Goal: Navigation & Orientation: Go to known website

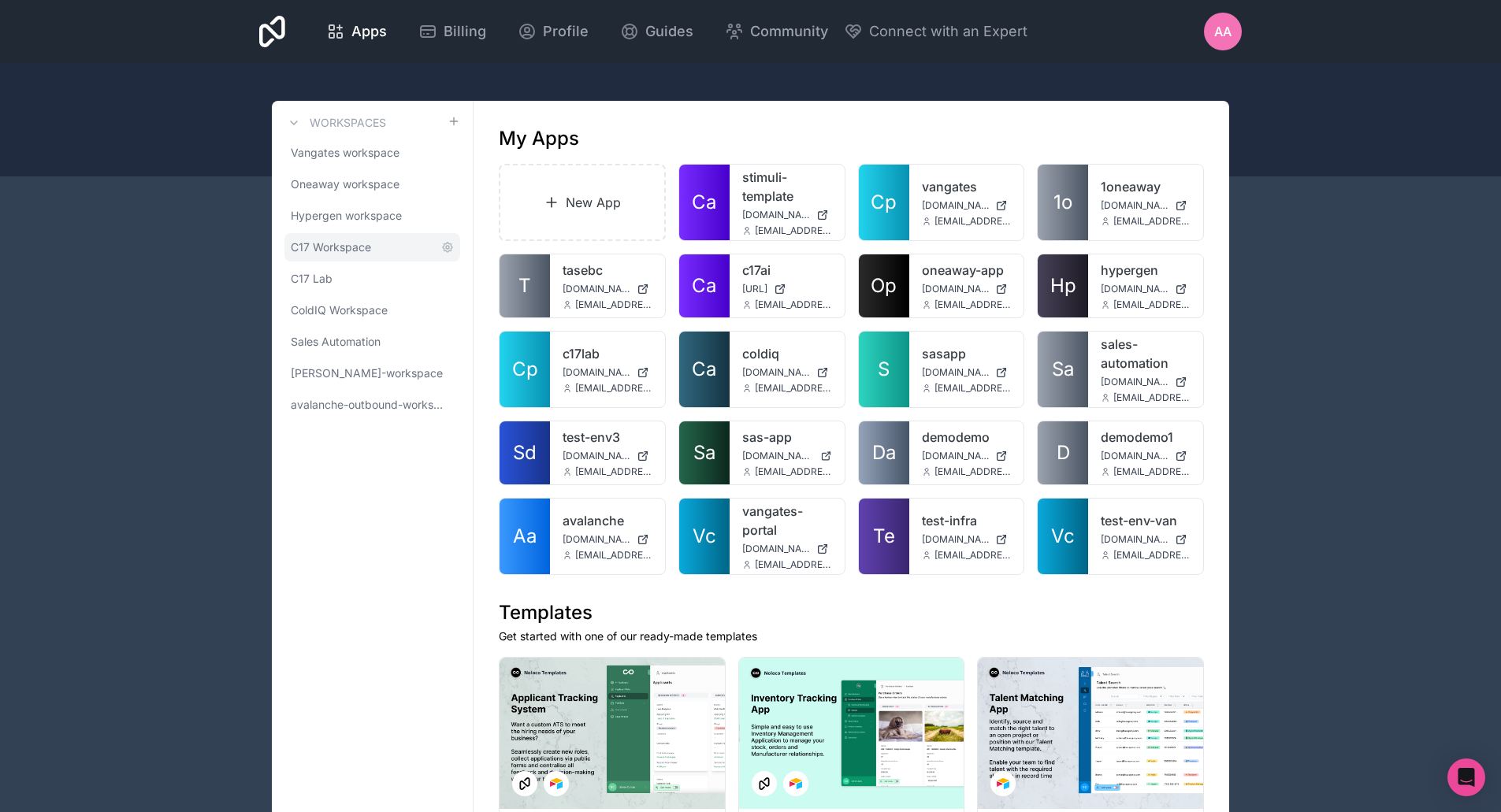
click at [322, 257] on link "C17 Workspace" at bounding box center [371, 248] width 175 height 29
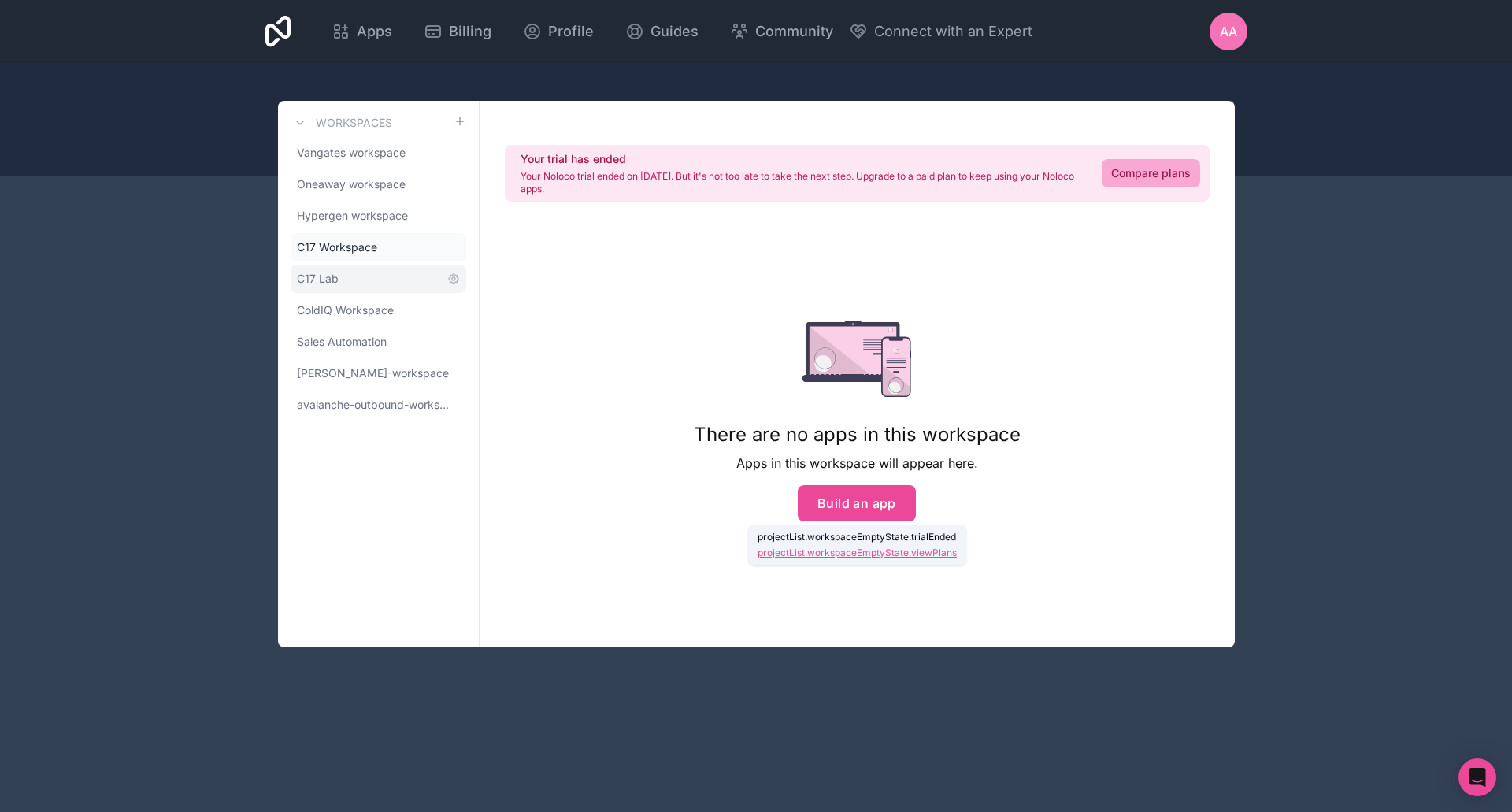
click at [355, 274] on link "C17 Lab" at bounding box center [378, 279] width 175 height 29
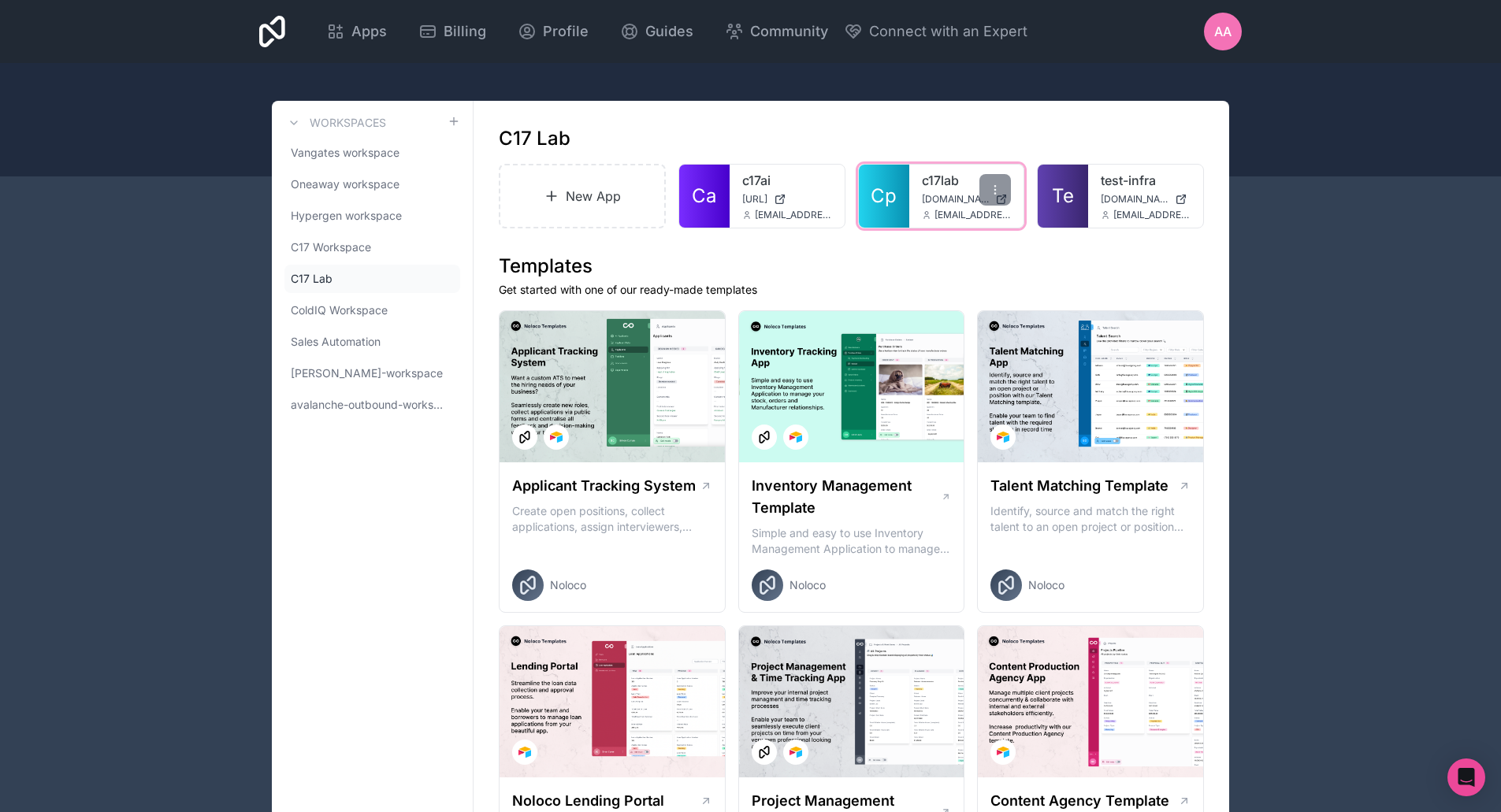
click at [889, 190] on span "Cp" at bounding box center [883, 196] width 26 height 25
click at [756, 196] on span "[URL]" at bounding box center [755, 199] width 25 height 13
click at [917, 191] on div "c17lab [DOMAIN_NAME] [EMAIL_ADDRESS][DOMAIN_NAME]" at bounding box center [967, 195] width 115 height 63
click at [903, 183] on link "Cp" at bounding box center [884, 195] width 51 height 63
click at [888, 176] on link "Cp" at bounding box center [884, 195] width 51 height 63
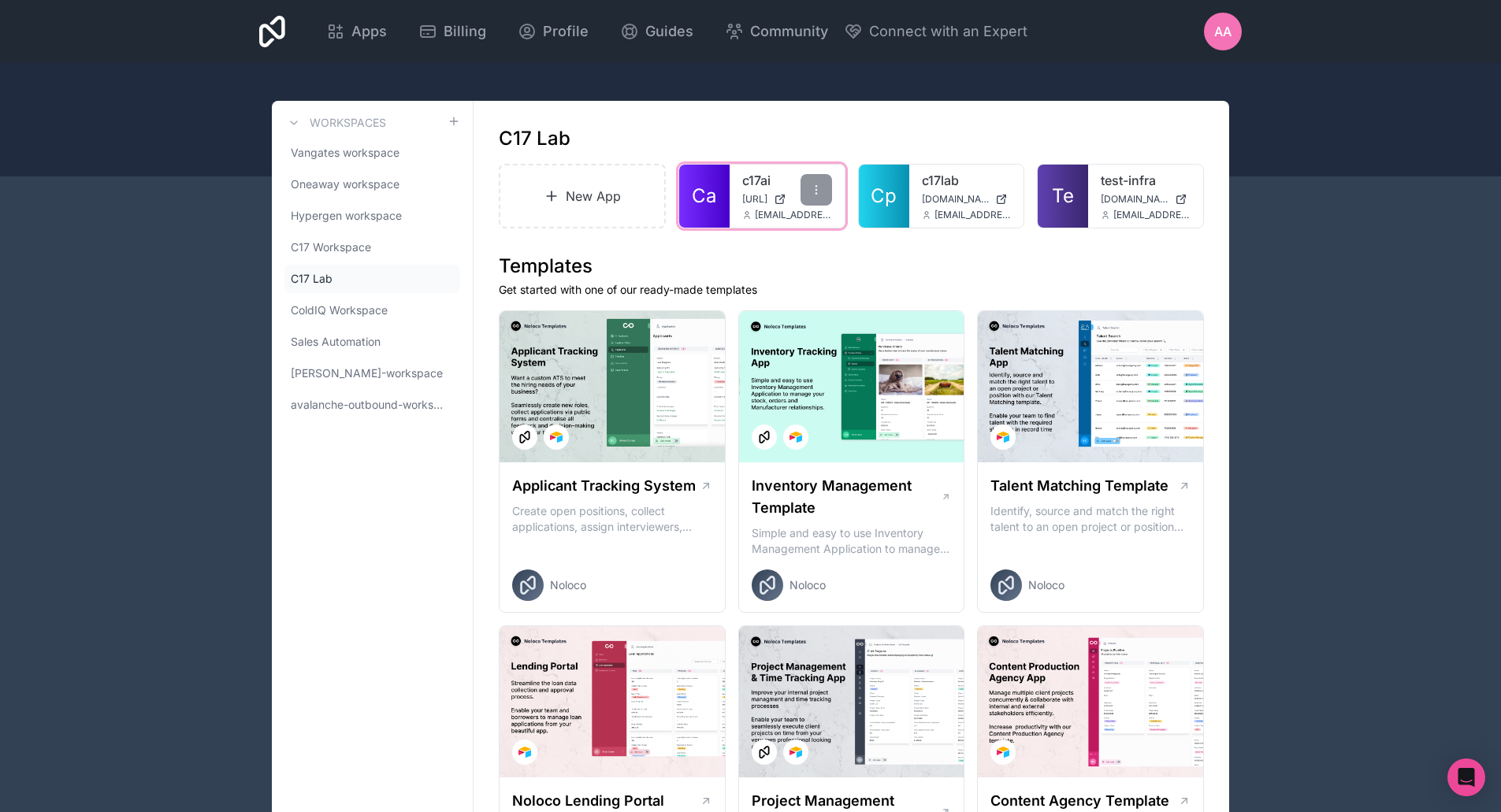
click at [760, 194] on span "[URL]" at bounding box center [755, 199] width 25 height 13
